Goal: Task Accomplishment & Management: Manage account settings

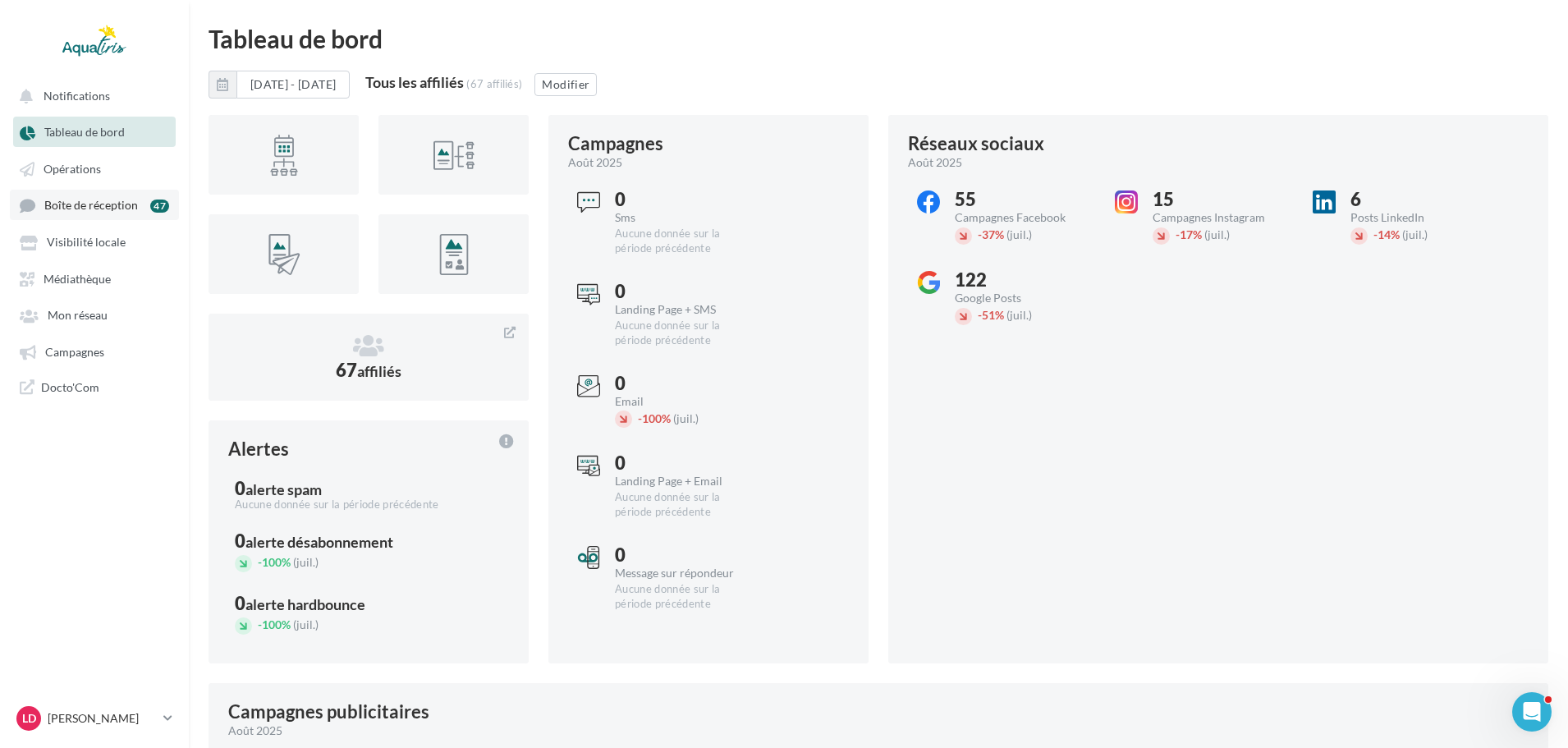
click at [62, 201] on span "Boîte de réception" at bounding box center [91, 206] width 94 height 14
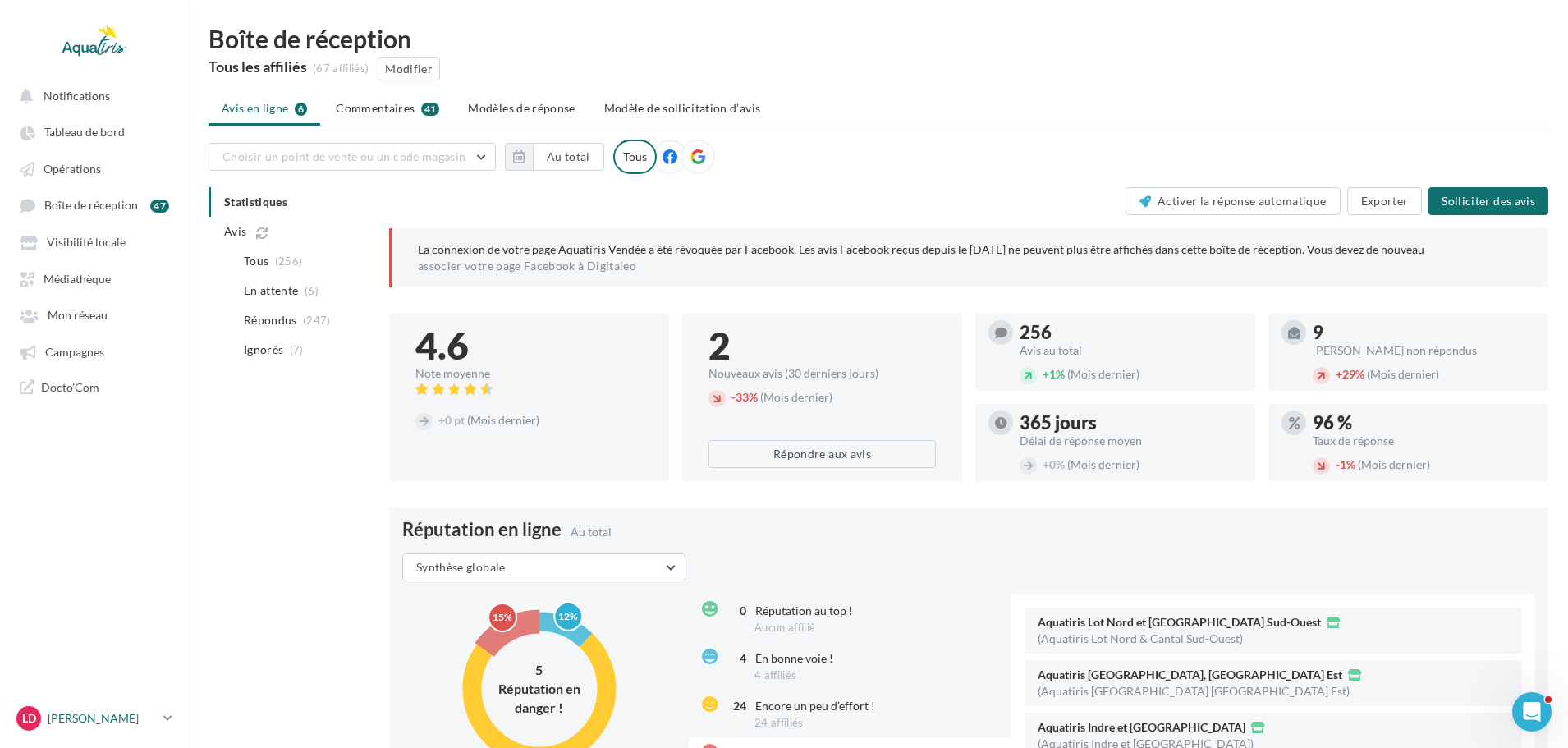
click at [167, 711] on icon at bounding box center [168, 718] width 9 height 14
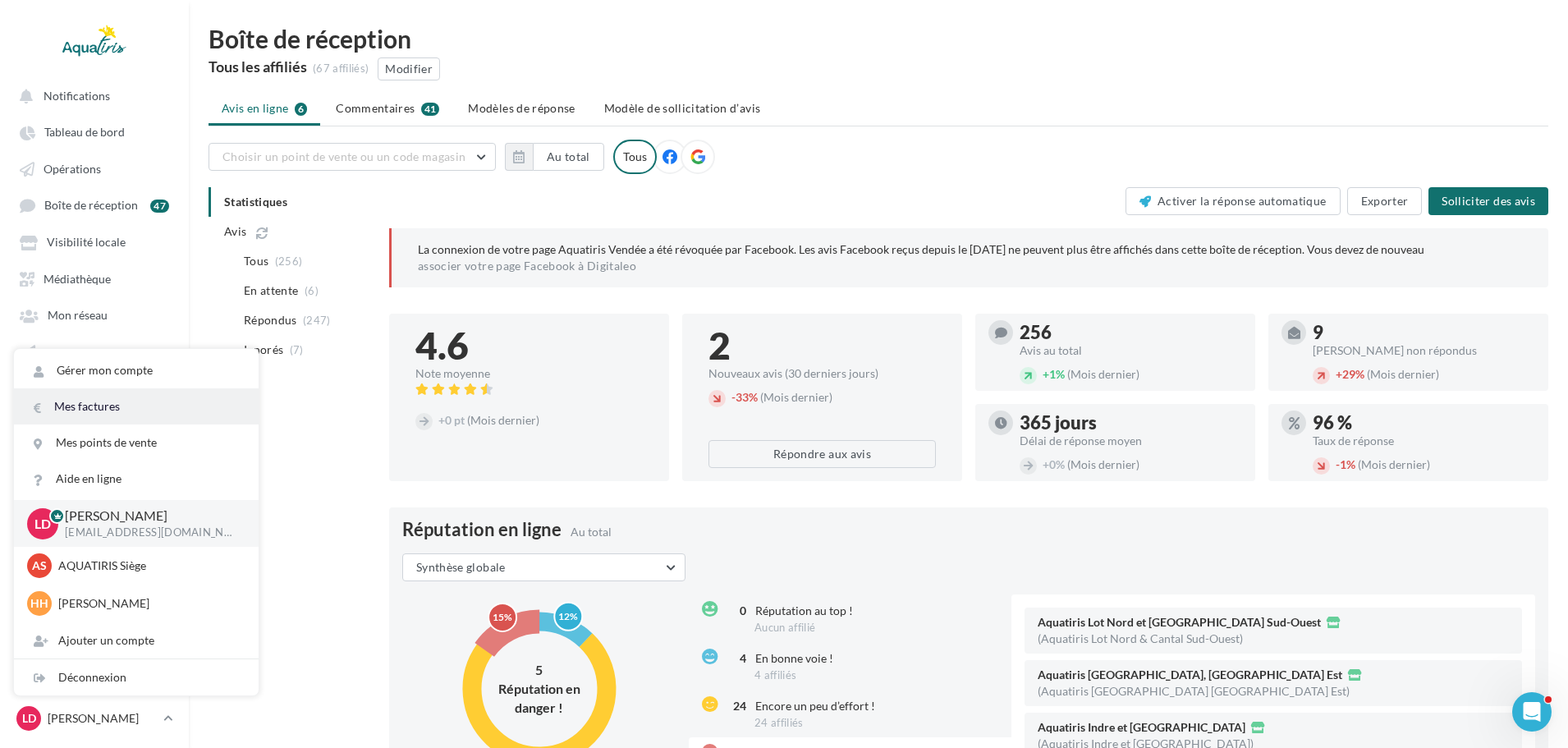
click at [126, 416] on link "Mes factures" at bounding box center [137, 406] width 245 height 36
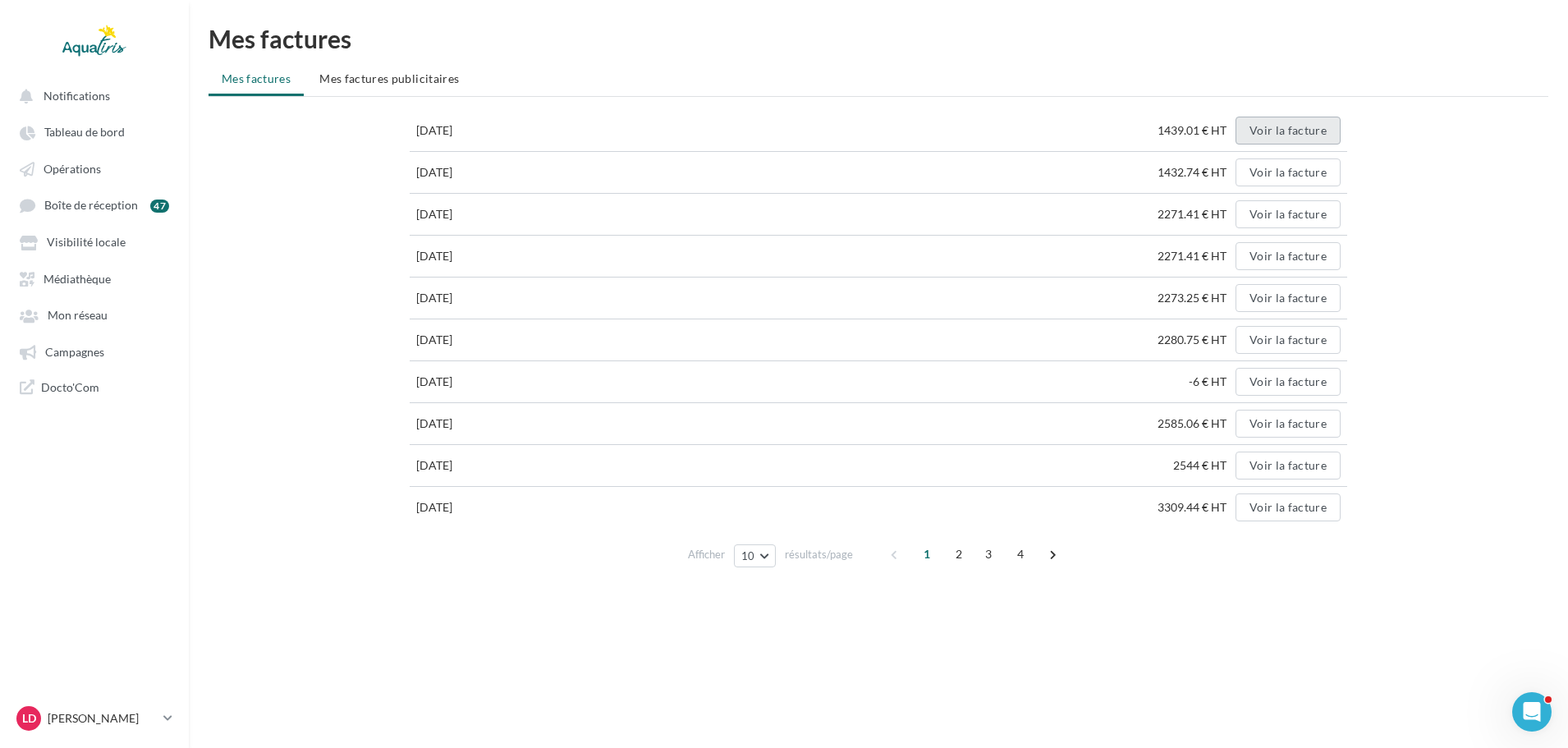
click at [1314, 130] on button "Voir la facture" at bounding box center [1287, 130] width 105 height 28
